Goal: Information Seeking & Learning: Learn about a topic

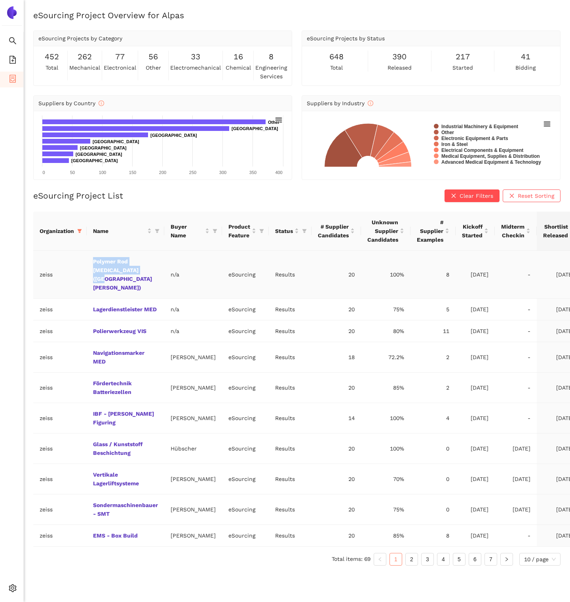
drag, startPoint x: 144, startPoint y: 270, endPoint x: 85, endPoint y: 262, distance: 60.3
click at [85, 262] on tr "zeiss Polymer Rod [MEDICAL_DATA] ([GEOGRAPHIC_DATA][PERSON_NAME]) n/a eSourcing…" at bounding box center [306, 275] width 547 height 48
copy tr "Polymer Rod [MEDICAL_DATA] ([GEOGRAPHIC_DATA][PERSON_NAME])"
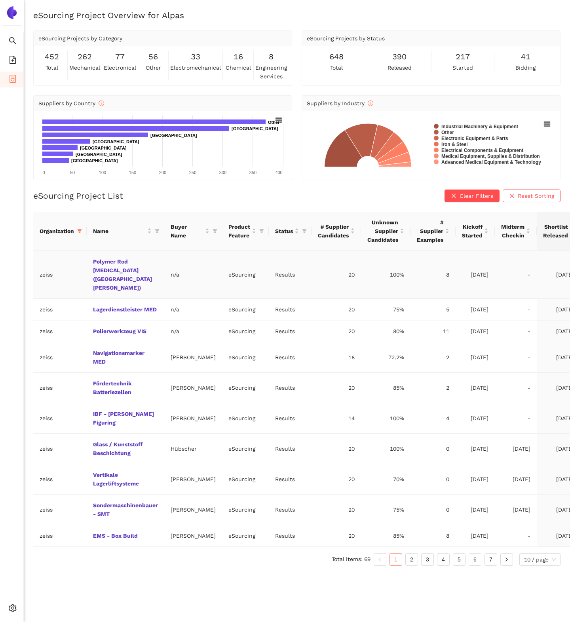
click at [92, 266] on td "Polymer Rod [MEDICAL_DATA] ([GEOGRAPHIC_DATA][PERSON_NAME])" at bounding box center [126, 275] width 78 height 48
click at [0, 0] on link "Polymer Rod [MEDICAL_DATA] ([GEOGRAPHIC_DATA][PERSON_NAME])" at bounding box center [0, 0] width 0 height 0
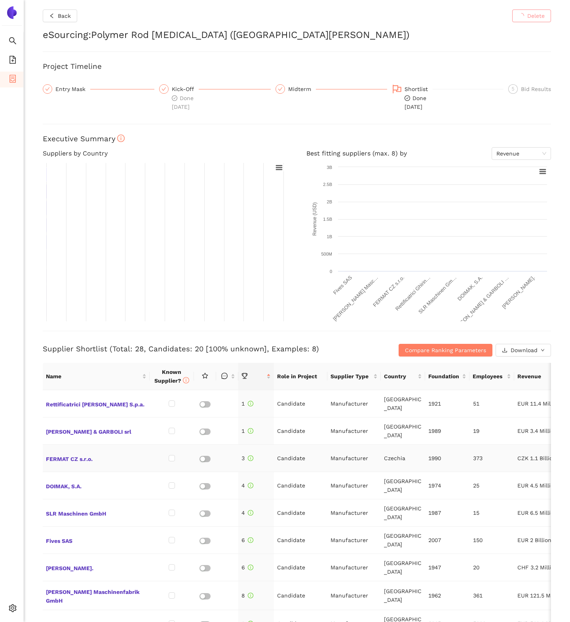
checkbox input "true"
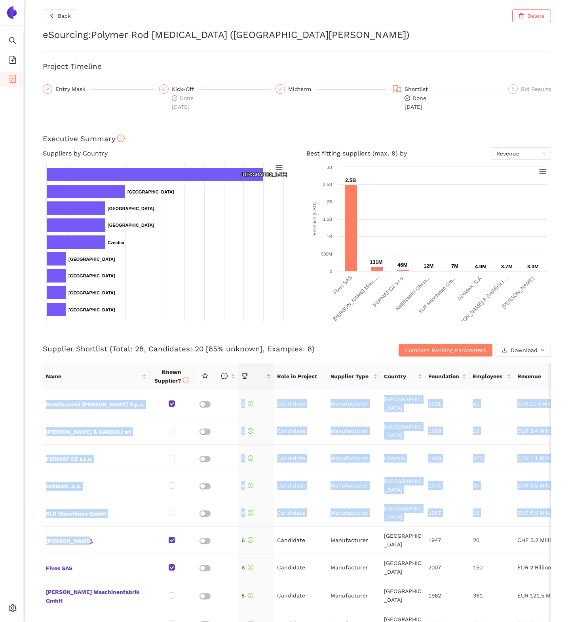
drag, startPoint x: 100, startPoint y: 540, endPoint x: 38, endPoint y: 541, distance: 61.7
click at [38, 541] on div "Back Delete eSourcing : Polymer Rod [MEDICAL_DATA] ([GEOGRAPHIC_DATA][PERSON_NA…" at bounding box center [297, 311] width 546 height 622
click at [25, 548] on div "Back Delete eSourcing : Polymer Rod [MEDICAL_DATA] ([GEOGRAPHIC_DATA][PERSON_NA…" at bounding box center [297, 311] width 546 height 622
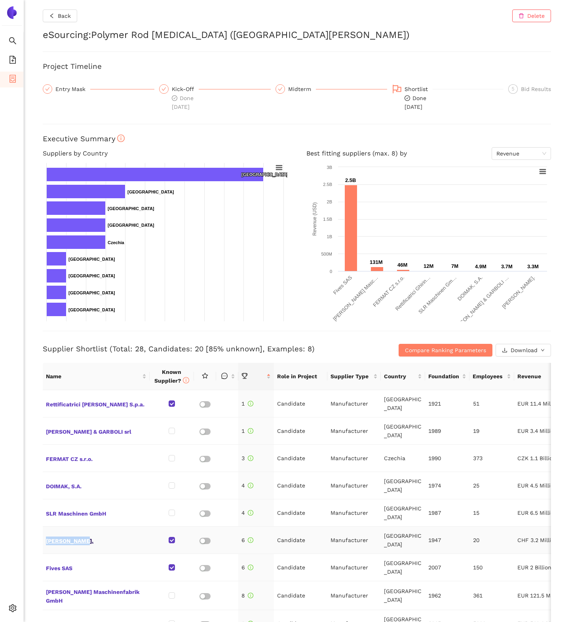
drag, startPoint x: 95, startPoint y: 542, endPoint x: 45, endPoint y: 544, distance: 49.5
click at [46, 544] on span "[PERSON_NAME]." at bounding box center [96, 540] width 100 height 10
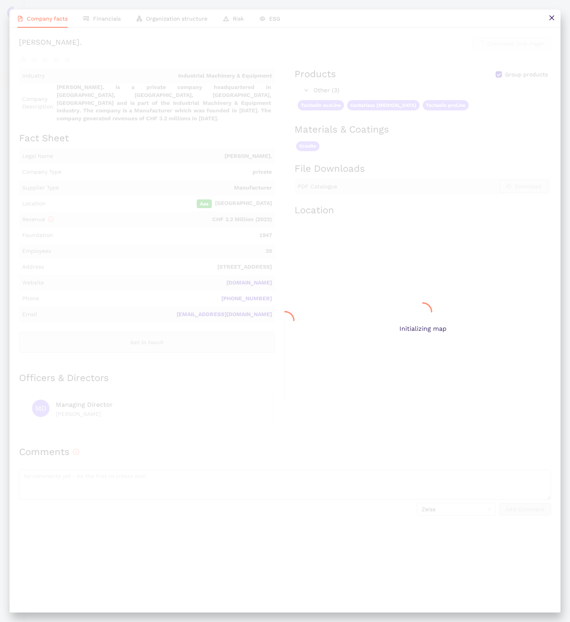
copy span "[PERSON_NAME]."
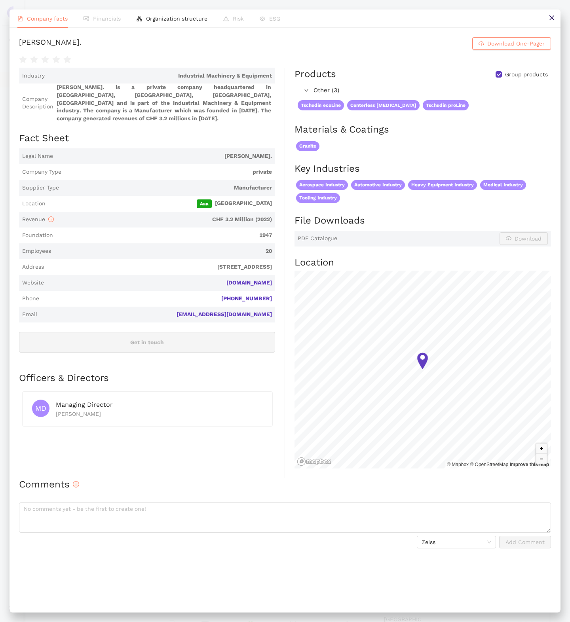
click at [45, 41] on div "[PERSON_NAME]." at bounding box center [50, 43] width 63 height 13
copy div "TSCHUDIN"
click at [549, 20] on icon "close" at bounding box center [551, 18] width 6 height 6
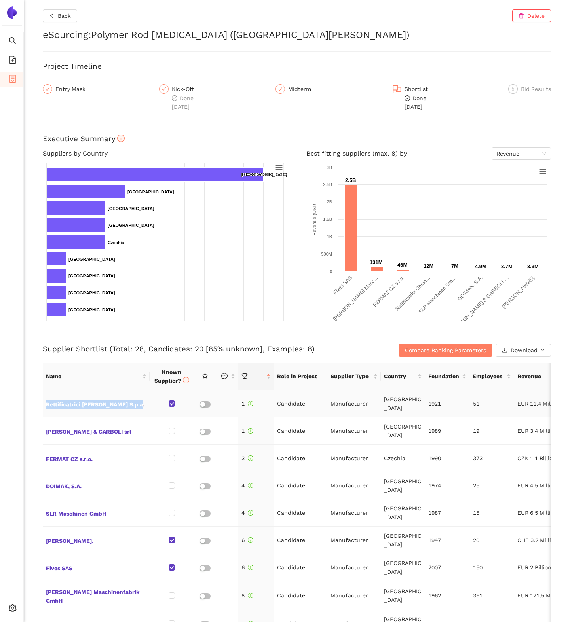
drag, startPoint x: 136, startPoint y: 407, endPoint x: 46, endPoint y: 408, distance: 90.6
click at [46, 408] on span "Rettificatrici [PERSON_NAME] S.p.a." at bounding box center [96, 403] width 100 height 10
copy span "Rettificatrici [PERSON_NAME] S.p.a."
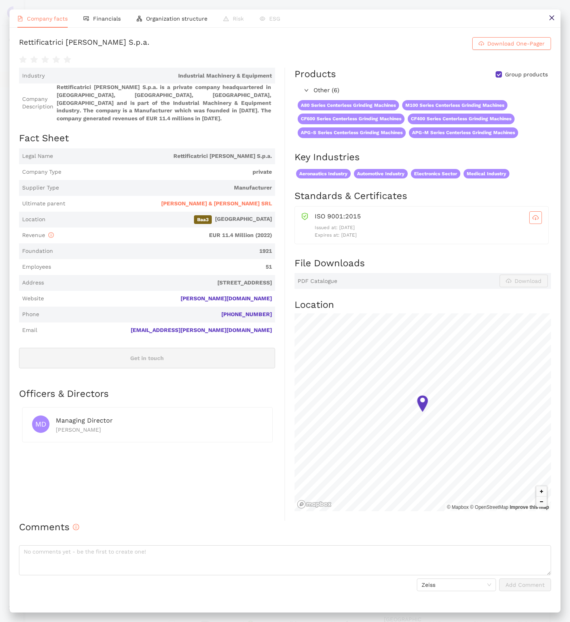
click at [45, 39] on div "Rettificatrici [PERSON_NAME] S.p.a." at bounding box center [84, 43] width 131 height 13
copy div "Rettificatrici [PERSON_NAME] S.p.a. Download One-Pager"
click at [559, 18] on button at bounding box center [551, 18] width 18 height 18
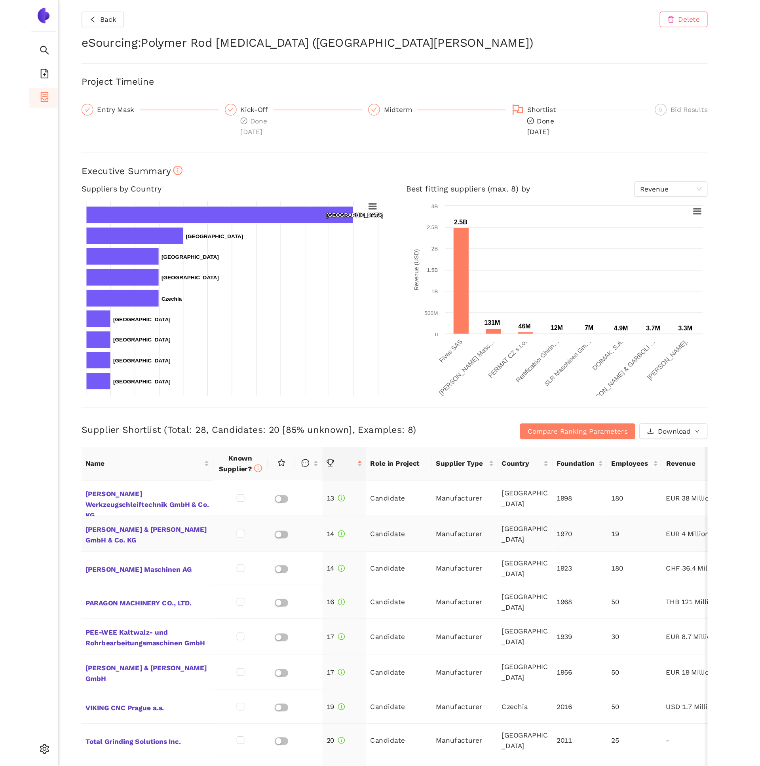
scroll to position [391, 0]
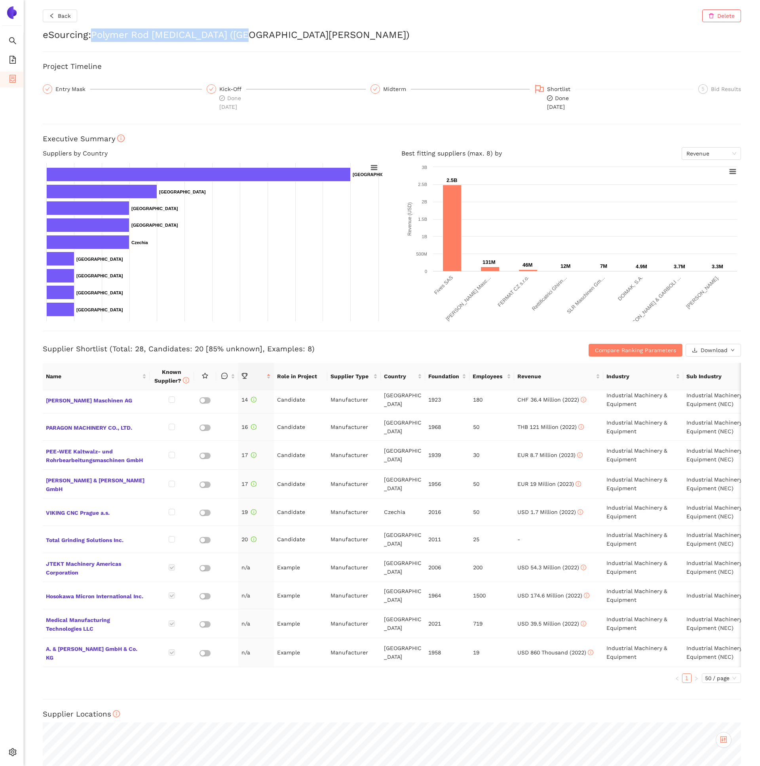
drag, startPoint x: 254, startPoint y: 38, endPoint x: 96, endPoint y: 34, distance: 158.3
click at [96, 34] on h2 "eSourcing : Polymer Rod [MEDICAL_DATA] ([GEOGRAPHIC_DATA][PERSON_NAME])" at bounding box center [392, 34] width 698 height 13
copy h2 "Polymer Rod [MEDICAL_DATA] ([GEOGRAPHIC_DATA][PERSON_NAME])"
click at [66, 15] on span "Back" at bounding box center [64, 15] width 13 height 9
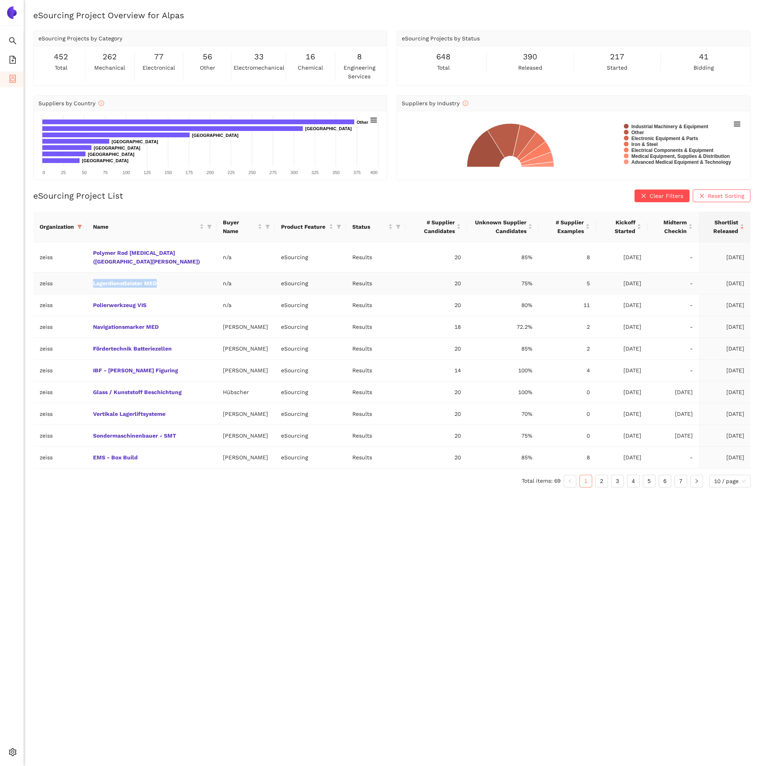
drag, startPoint x: 90, startPoint y: 284, endPoint x: 171, endPoint y: 284, distance: 80.7
click at [171, 284] on td "Lagerdienstleister MED" at bounding box center [152, 284] width 130 height 22
copy link "Lagerdienstleister MED"
click at [16, 602] on icon at bounding box center [15, 753] width 4 height 0
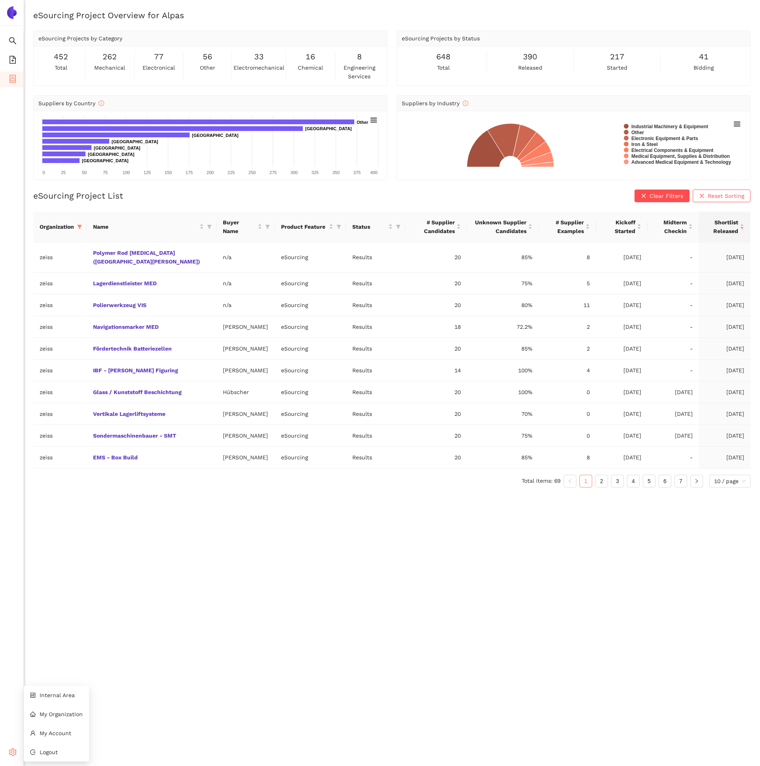
click at [11, 602] on icon "setting" at bounding box center [13, 752] width 8 height 8
click at [14, 602] on icon "setting" at bounding box center [13, 752] width 8 height 8
click at [63, 602] on span "Internal Area" at bounding box center [57, 695] width 35 height 6
